Goal: Information Seeking & Learning: Learn about a topic

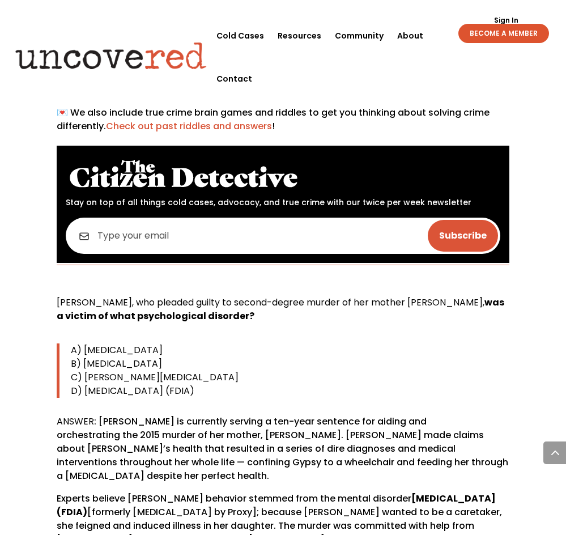
scroll to position [567, 0]
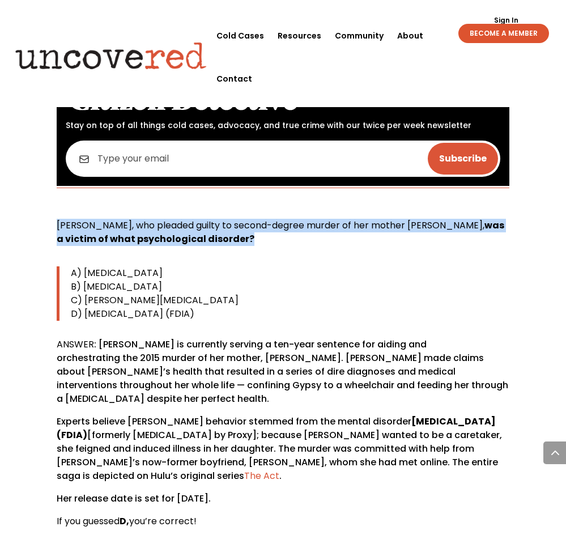
drag, startPoint x: 236, startPoint y: 198, endPoint x: 14, endPoint y: 174, distance: 223.0
copy p "[PERSON_NAME], who pleaded guilty to second-degree murder of her mother [PERSON…"
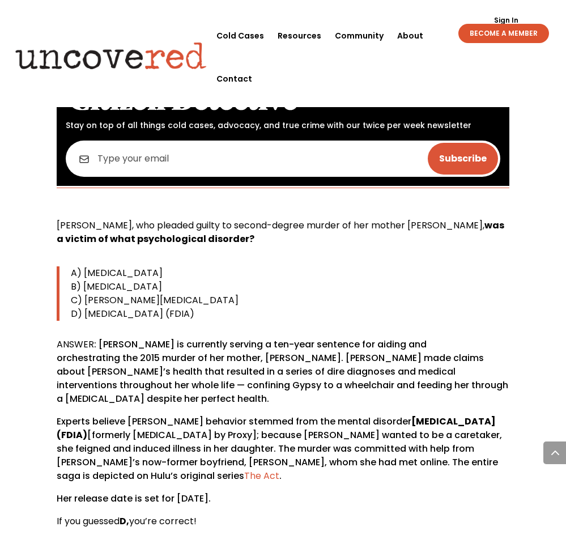
click at [151, 280] on span "B) [MEDICAL_DATA]" at bounding box center [116, 286] width 91 height 13
click at [147, 294] on span "C) [PERSON_NAME][MEDICAL_DATA]" at bounding box center [155, 300] width 168 height 13
click at [153, 267] on span "A) [MEDICAL_DATA]" at bounding box center [117, 273] width 92 height 13
click at [158, 280] on span "B) [MEDICAL_DATA]" at bounding box center [116, 286] width 91 height 13
click at [153, 307] on span "D) [MEDICAL_DATA] (FDIA)" at bounding box center [133, 313] width 124 height 13
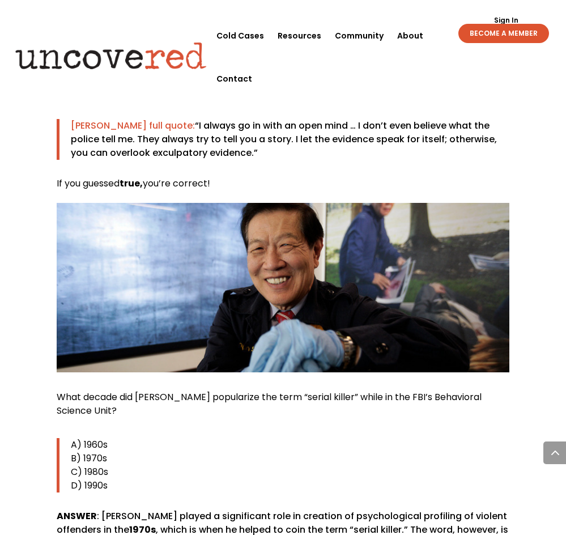
scroll to position [2211, 0]
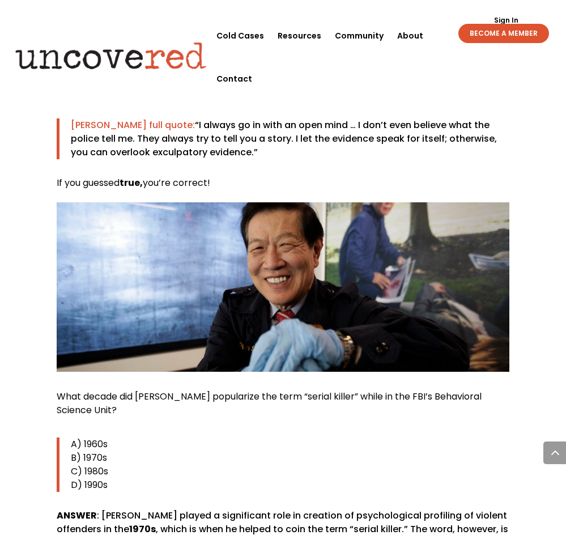
drag, startPoint x: 58, startPoint y: 344, endPoint x: 133, endPoint y: 358, distance: 75.6
click at [133, 390] on p "What decade did [PERSON_NAME] popularize the term “serial killer” while in the …" at bounding box center [283, 408] width 453 height 36
copy span "What decade did [PERSON_NAME] popularize the term “serial killer” while in the …"
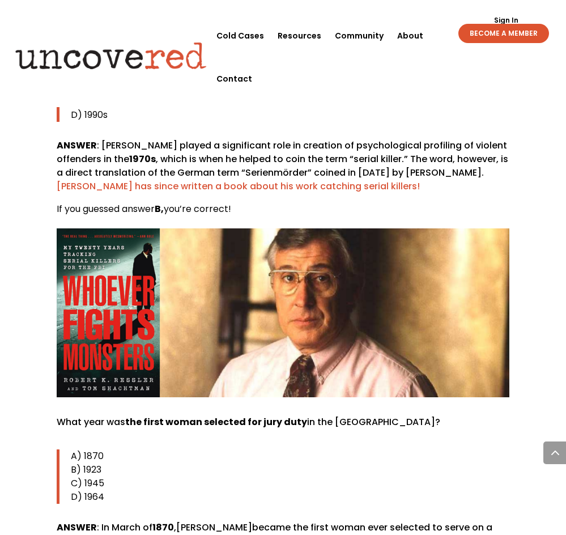
scroll to position [2608, 0]
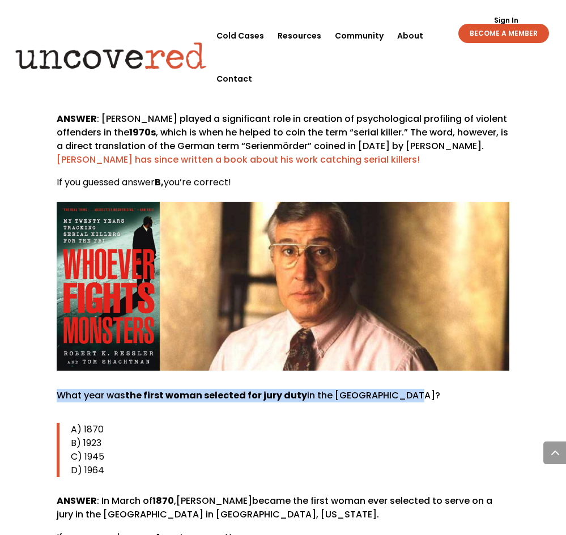
drag, startPoint x: 401, startPoint y: 341, endPoint x: 57, endPoint y: 352, distance: 343.8
click at [57, 389] on p "What year was the first woman selected for jury duty in the [GEOGRAPHIC_DATA]?" at bounding box center [283, 400] width 453 height 23
copy p "What year was the first woman selected for jury duty in the [GEOGRAPHIC_DATA]?"
click at [196, 389] on p "What year was the first woman selected for jury duty in the [GEOGRAPHIC_DATA]?" at bounding box center [283, 400] width 453 height 23
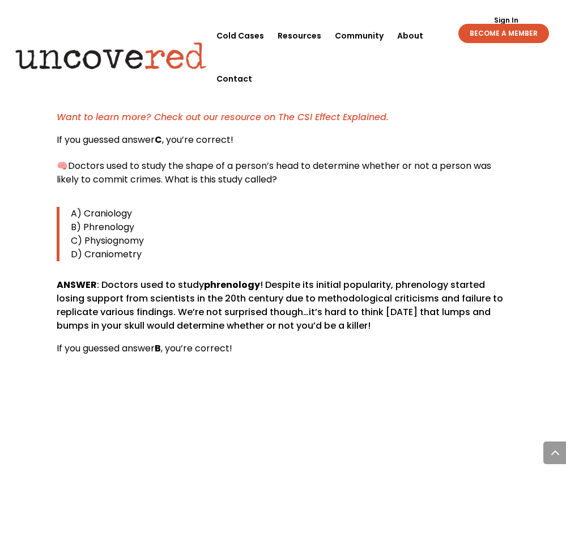
scroll to position [3799, 0]
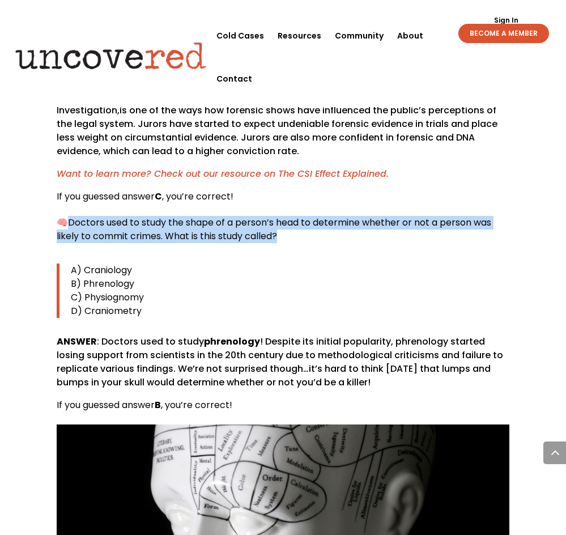
drag, startPoint x: 71, startPoint y: 157, endPoint x: 307, endPoint y: 181, distance: 237.1
click at [307, 216] on p "🧠 Doctors used to study the shape of a person’s head to determine whether or no…" at bounding box center [283, 234] width 453 height 36
copy span "Doctors used to study the shape of a person’s head to determine whether or not …"
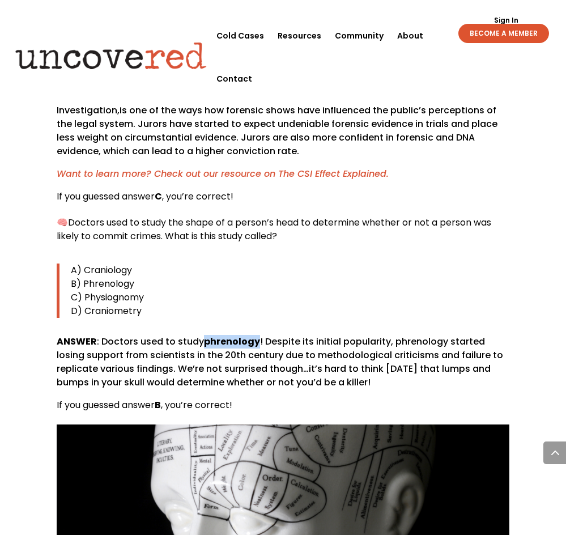
drag, startPoint x: 202, startPoint y: 277, endPoint x: 256, endPoint y: 278, distance: 53.3
click at [256, 335] on strong "phrenology" at bounding box center [232, 341] width 56 height 13
copy strong "phrenology"
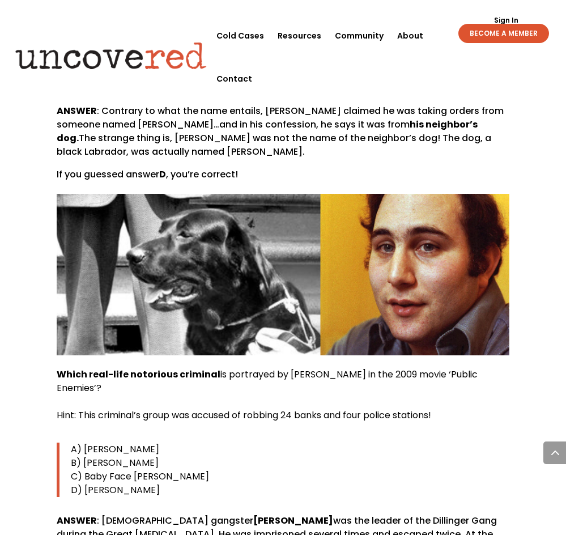
scroll to position [5047, 0]
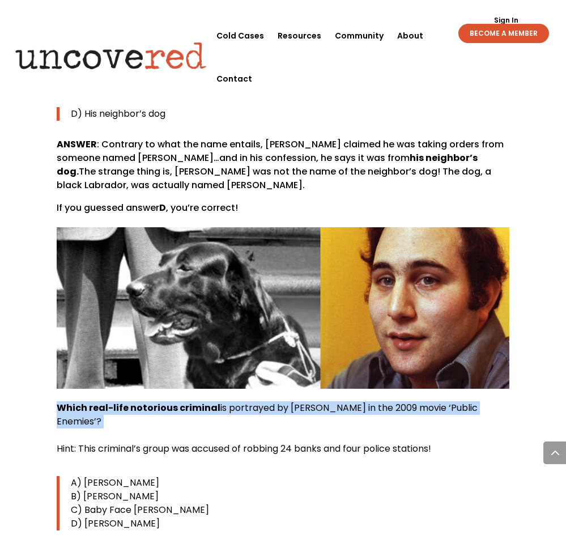
drag, startPoint x: 58, startPoint y: 313, endPoint x: 497, endPoint y: 325, distance: 439.6
click at [497, 401] on p "Which real-life notorious criminal is portrayed by [PERSON_NAME] in the 2009 mo…" at bounding box center [283, 433] width 453 height 64
copy span "Which real-life notorious criminal is portrayed by [PERSON_NAME] in the 2009 mo…"
drag, startPoint x: 149, startPoint y: 377, endPoint x: 84, endPoint y: 380, distance: 64.7
click at [84, 476] on p "A) [PERSON_NAME]" at bounding box center [290, 483] width 439 height 14
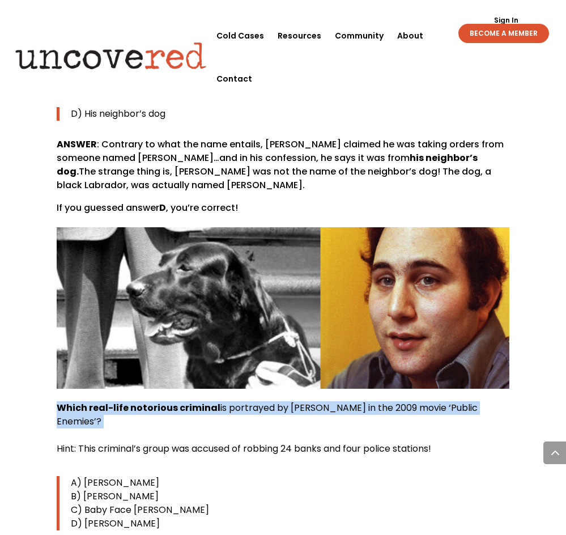
copy span "[PERSON_NAME]"
